Goal: Register for event/course

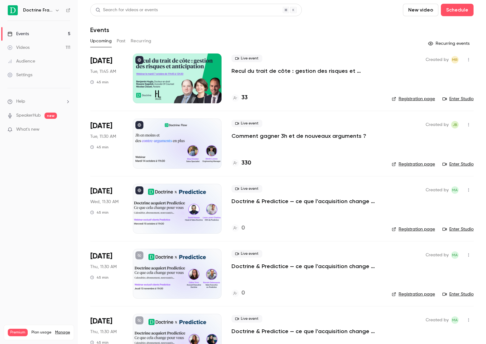
click at [280, 134] on p "Comment gagner 3h et de nouveaux arguments ?" at bounding box center [299, 135] width 135 height 7
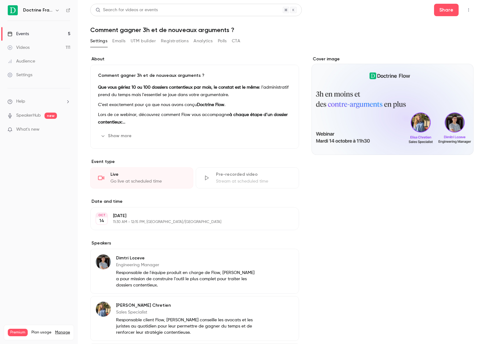
click at [184, 44] on button "Registrations" at bounding box center [175, 41] width 28 height 10
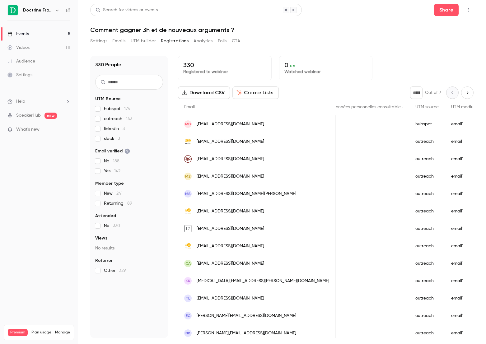
click at [36, 33] on link "Events 5" at bounding box center [39, 34] width 78 height 14
